Goal: Transaction & Acquisition: Download file/media

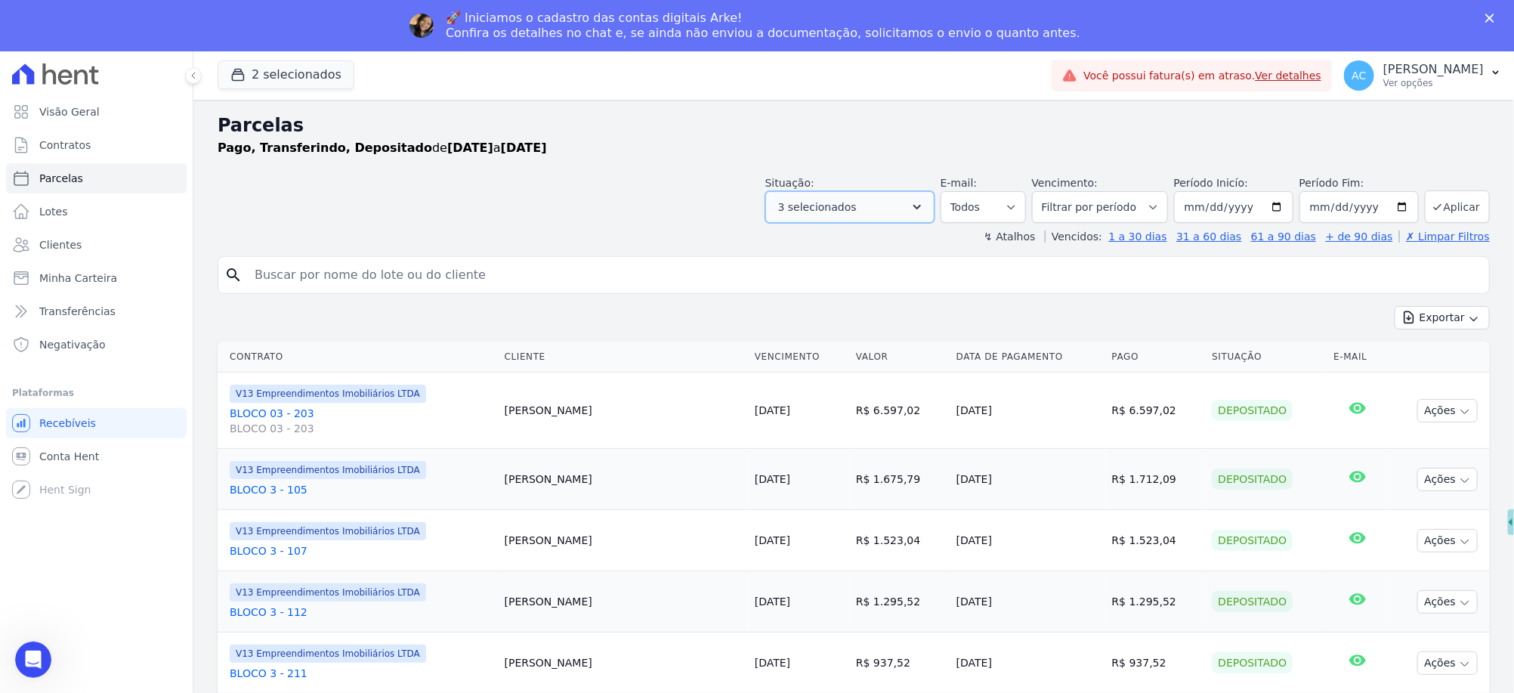
click at [925, 205] on icon "button" at bounding box center [917, 206] width 15 height 15
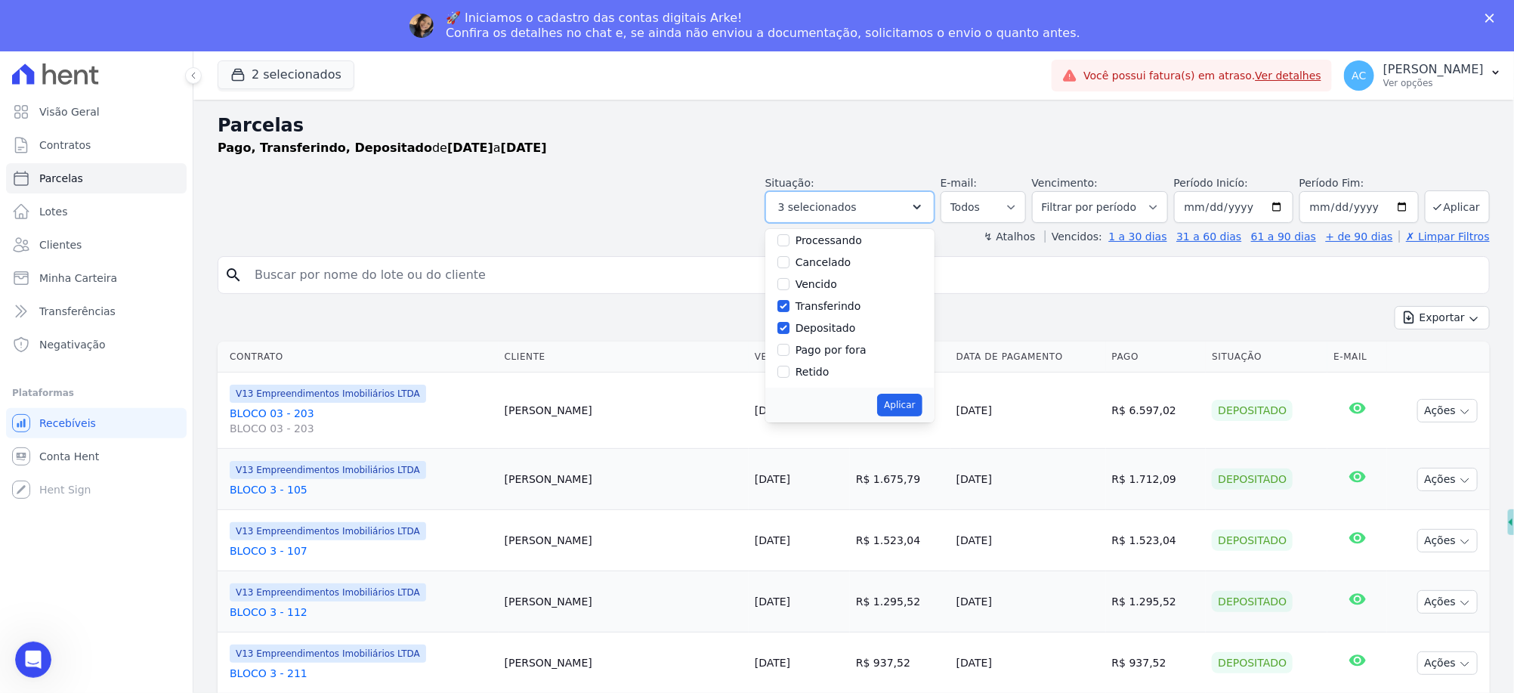
scroll to position [100, 0]
click at [895, 404] on button "Aplicar" at bounding box center [899, 405] width 45 height 23
select select "paid"
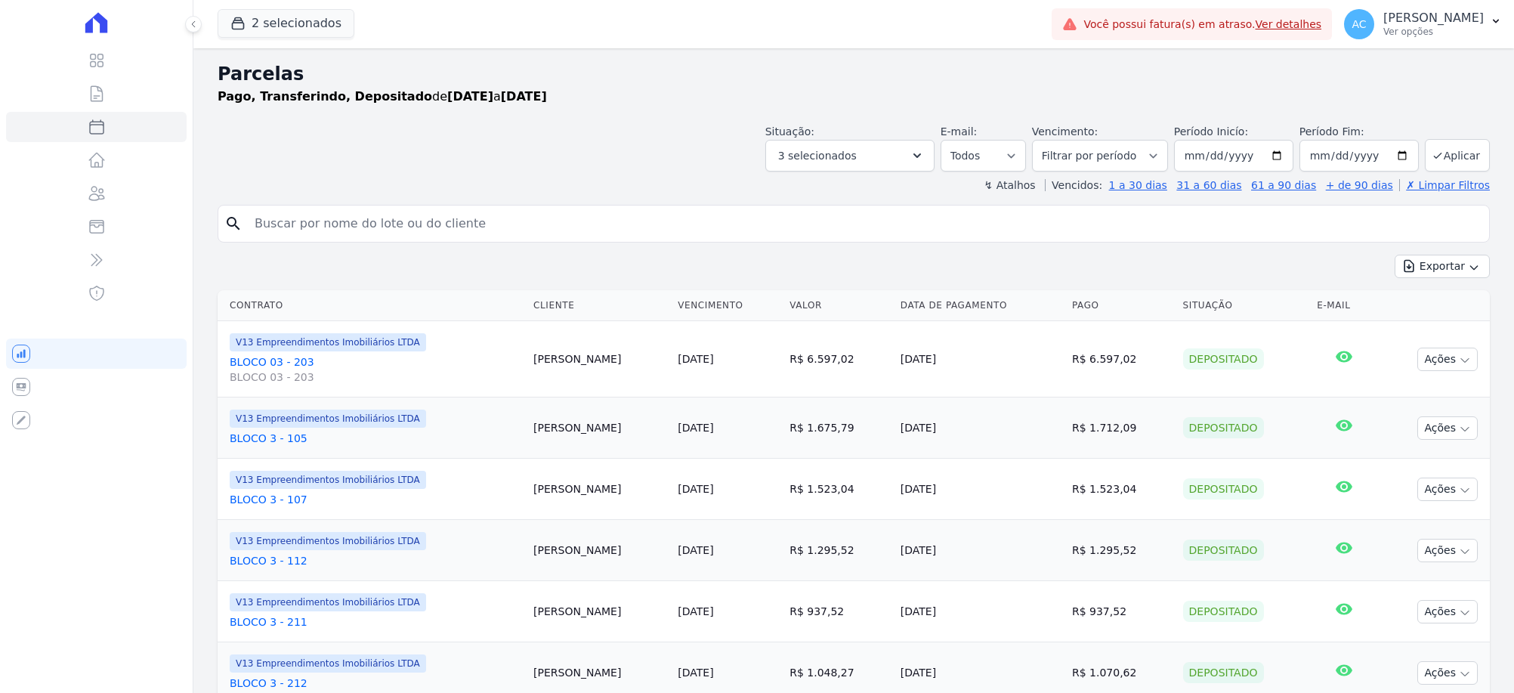
select select
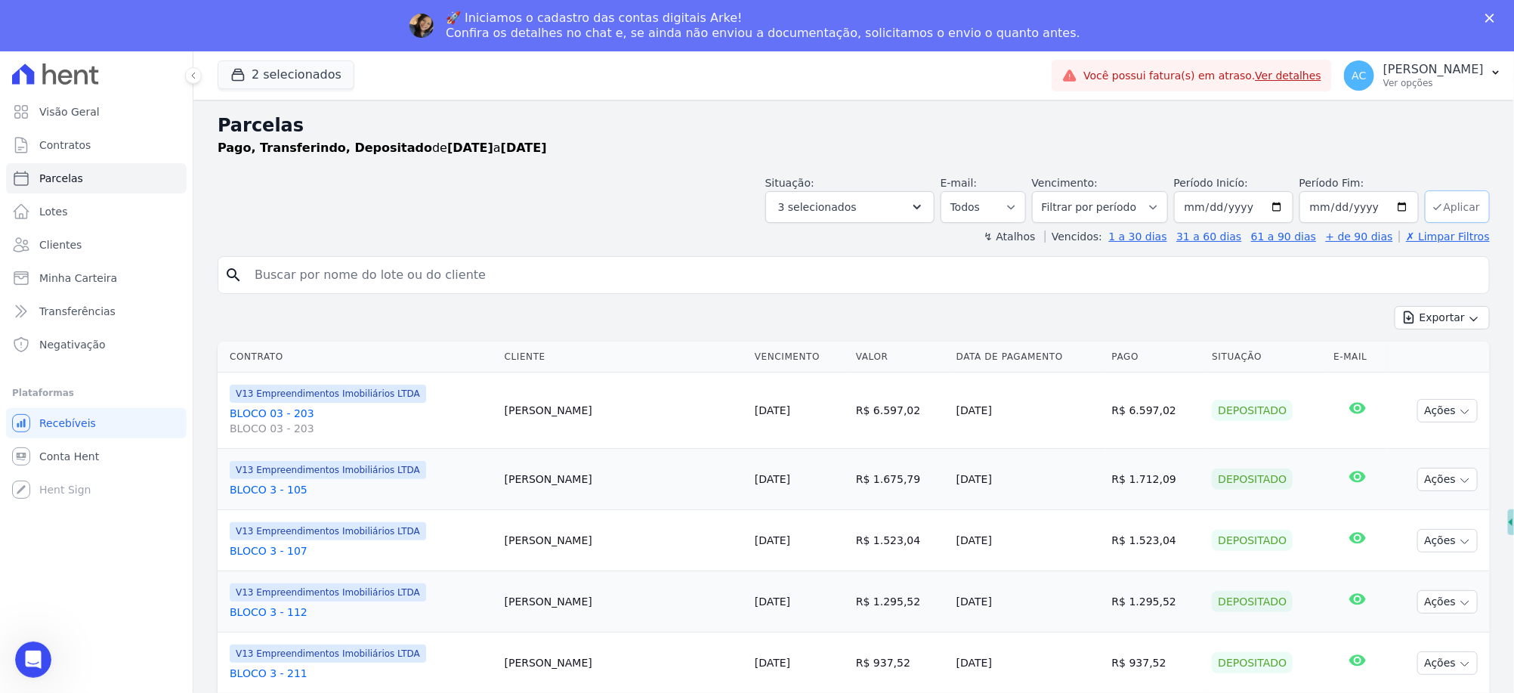
click at [1445, 199] on button "Aplicar" at bounding box center [1457, 206] width 65 height 32
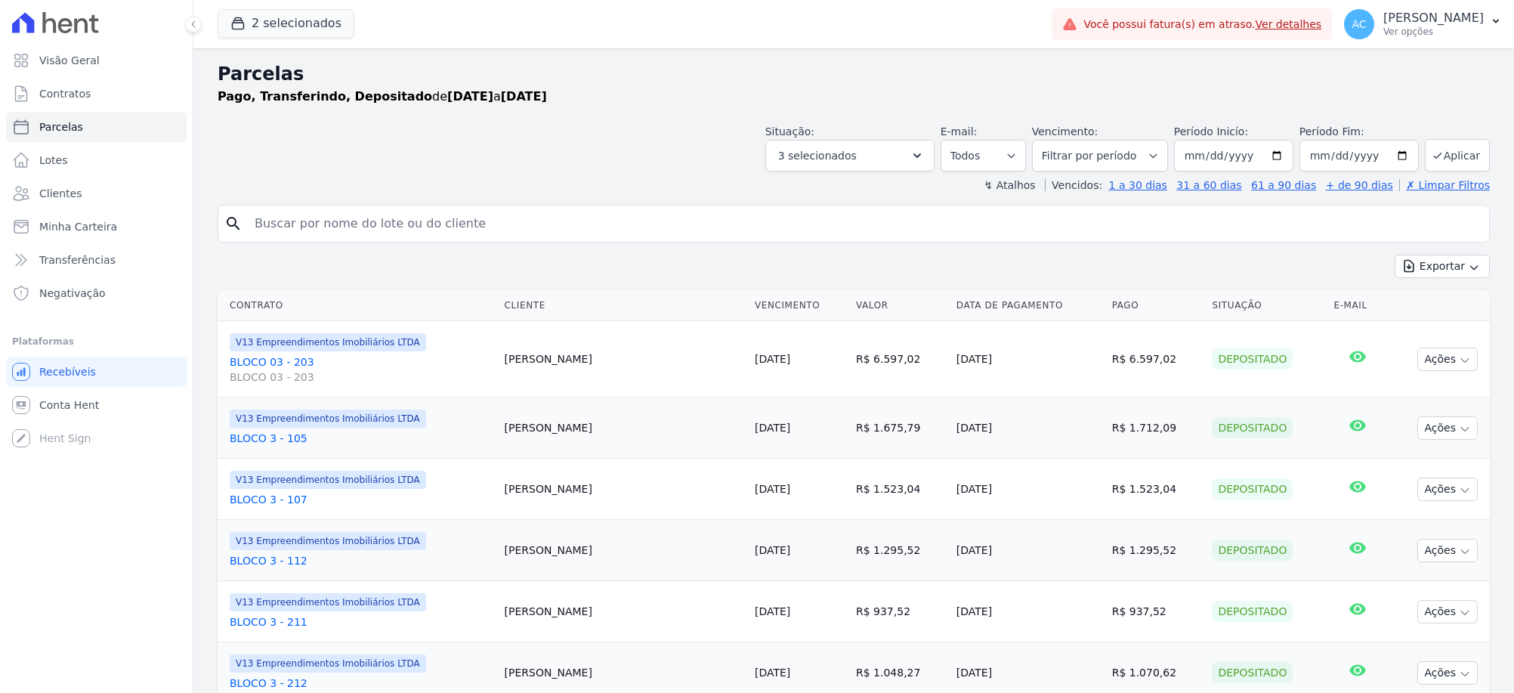
select select
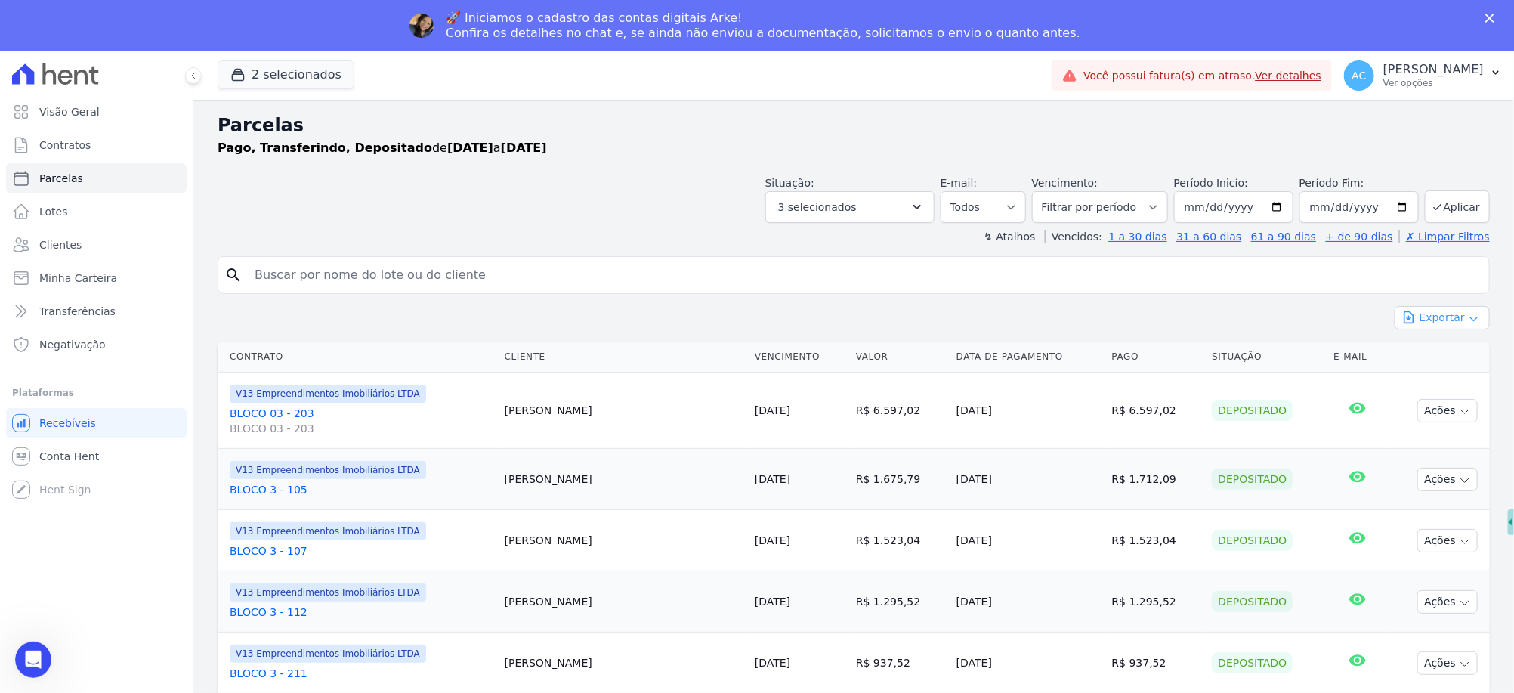
click at [1445, 319] on button "Exportar" at bounding box center [1442, 317] width 95 height 23
click at [1419, 375] on span "Exportar CSV" at bounding box center [1441, 379] width 80 height 15
